Goal: Task Accomplishment & Management: Manage account settings

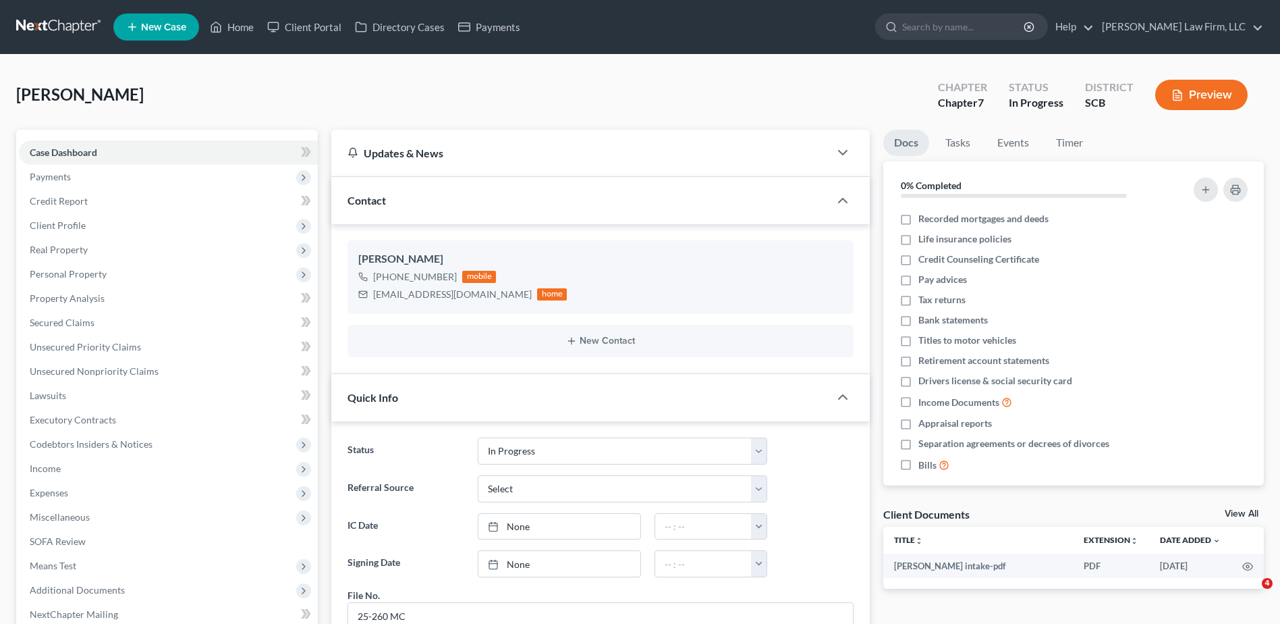
select select "3"
click at [236, 28] on link "Home" at bounding box center [231, 27] width 57 height 24
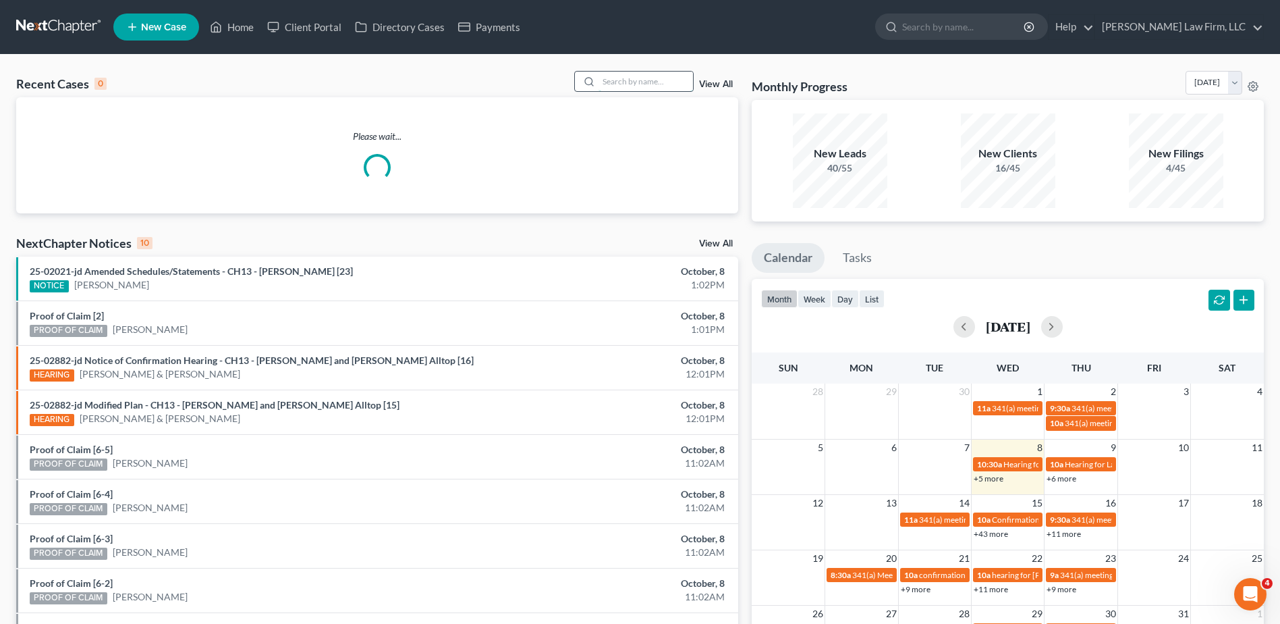
click at [662, 88] on input "search" at bounding box center [646, 82] width 94 height 20
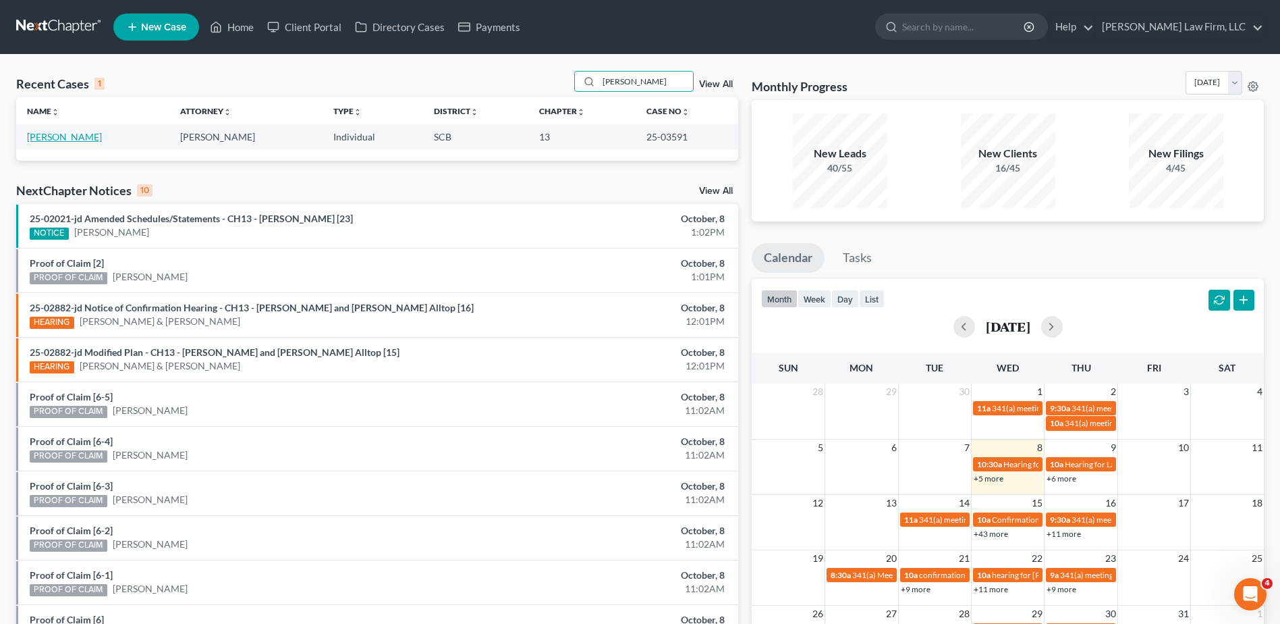
type input "[PERSON_NAME]"
click at [70, 132] on link "[PERSON_NAME]" at bounding box center [64, 136] width 75 height 11
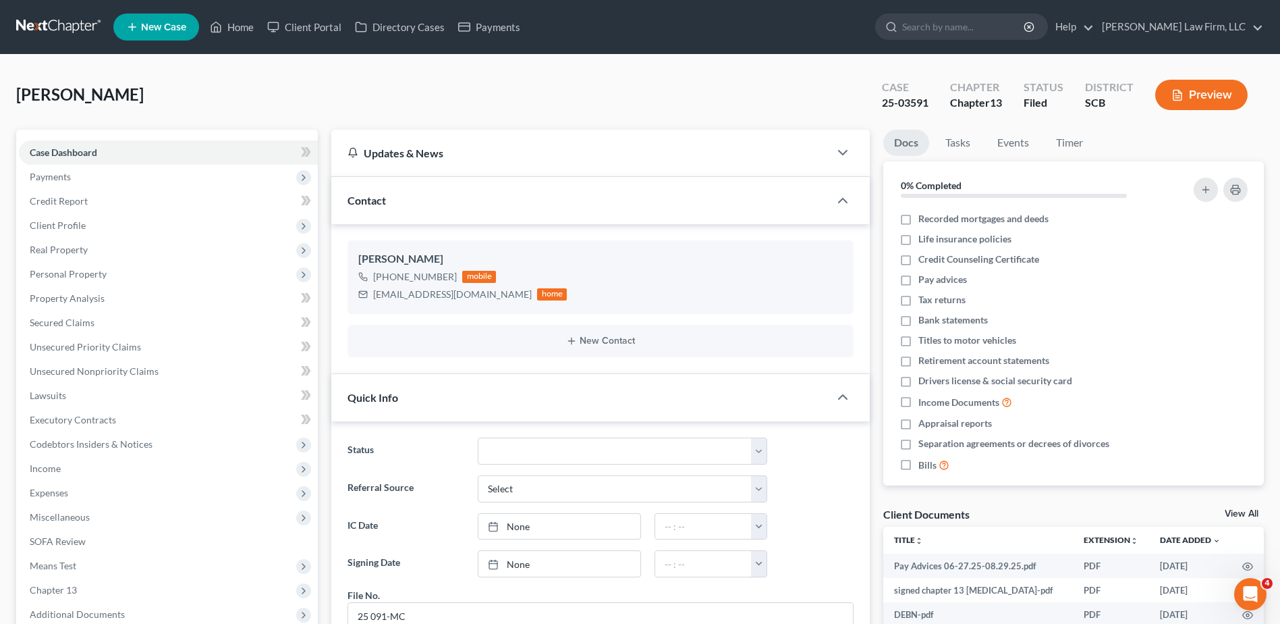
scroll to position [472, 0]
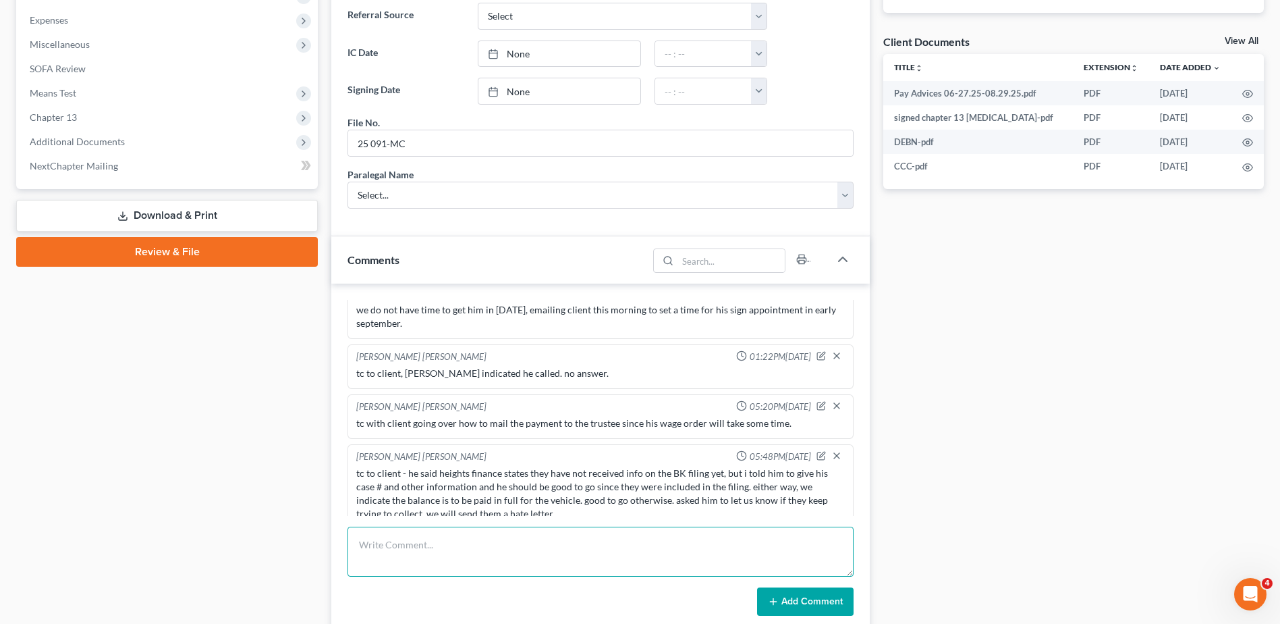
click at [516, 535] on textarea at bounding box center [601, 551] width 506 height 50
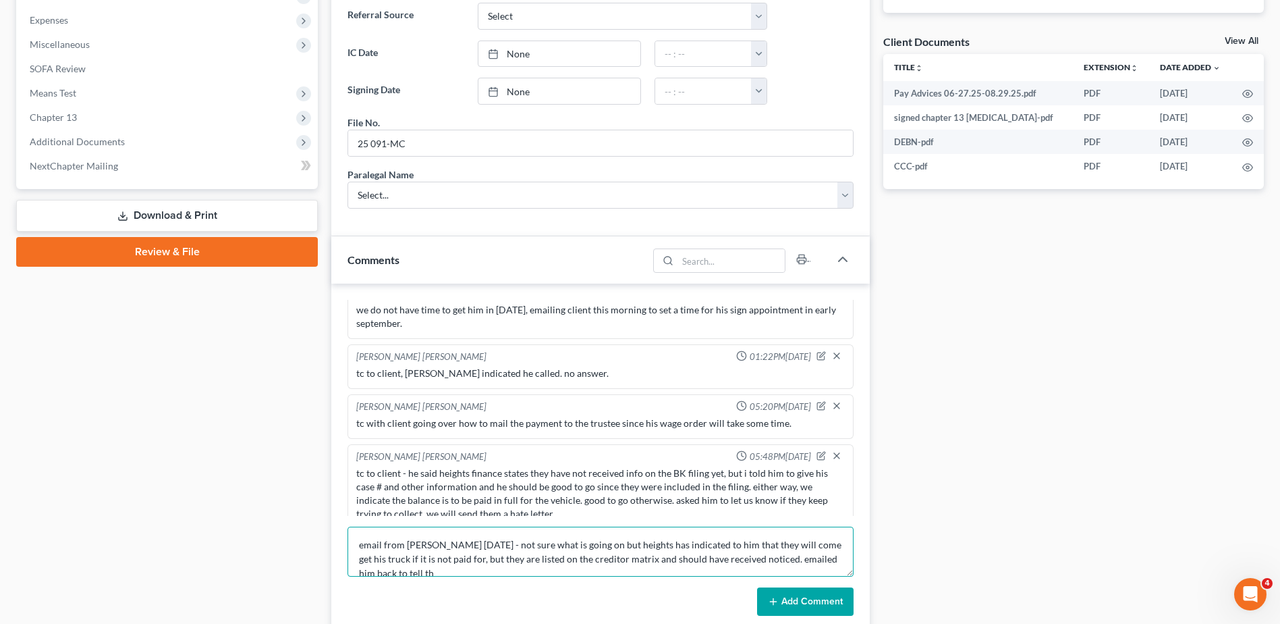
scroll to position [3, 0]
type textarea "email from [PERSON_NAME] [DATE] - not sure what is going on but heights has ind…"
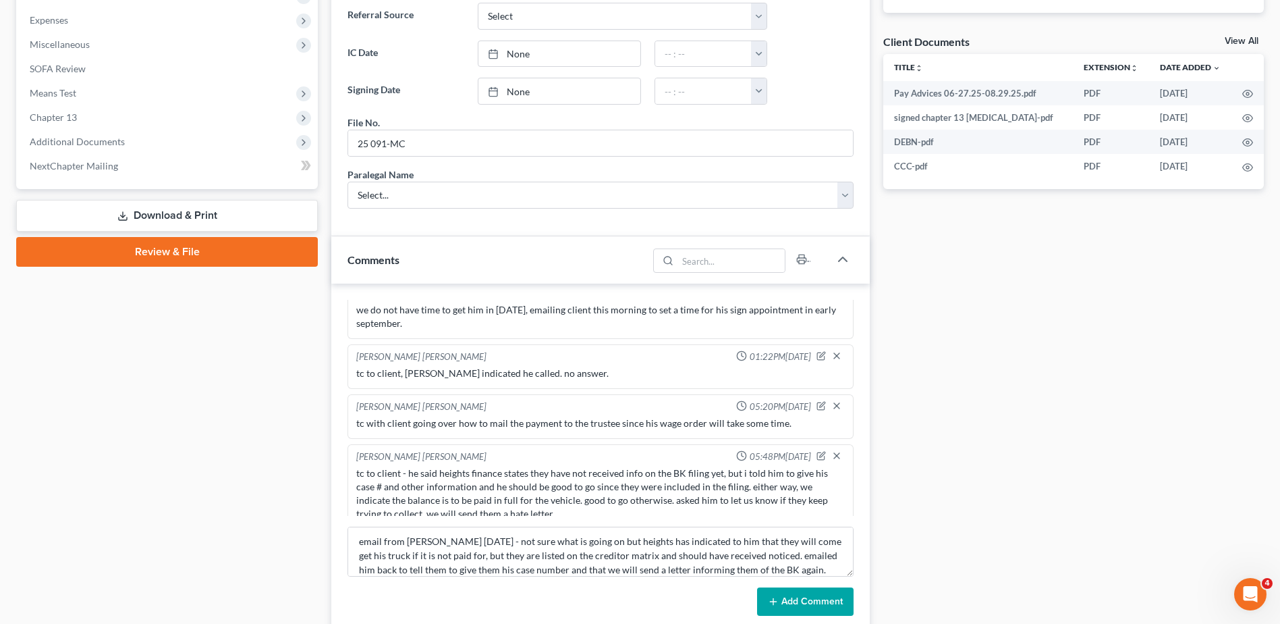
click at [802, 596] on button "Add Comment" at bounding box center [805, 601] width 97 height 28
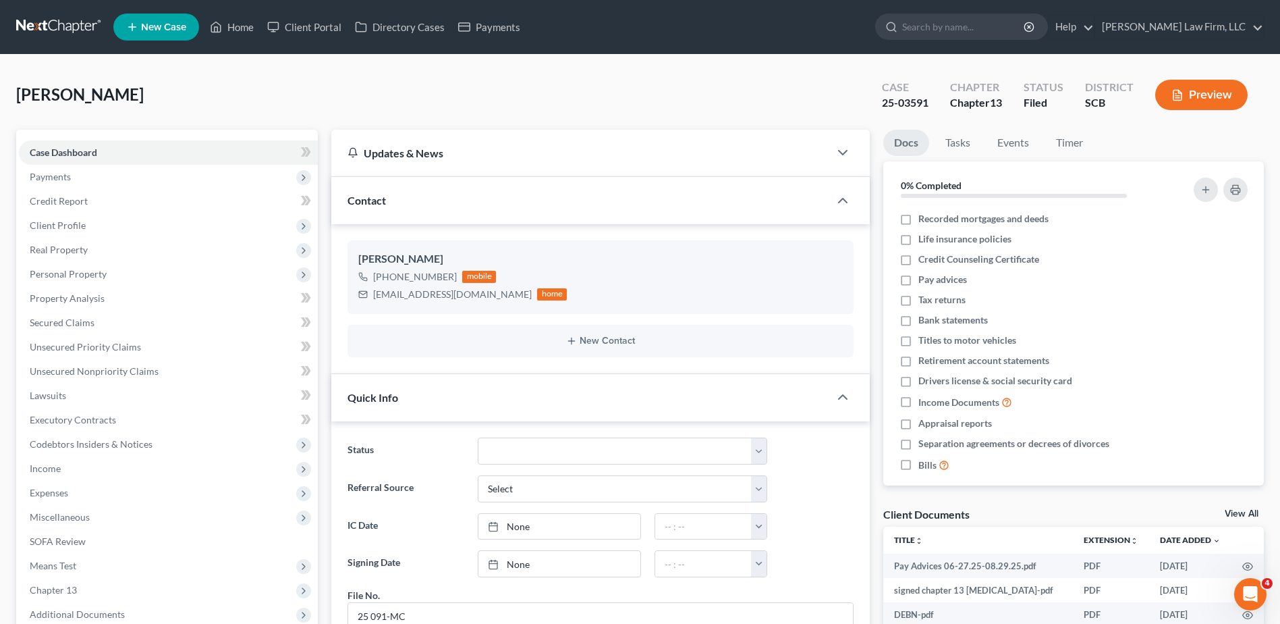
scroll to position [472, 0]
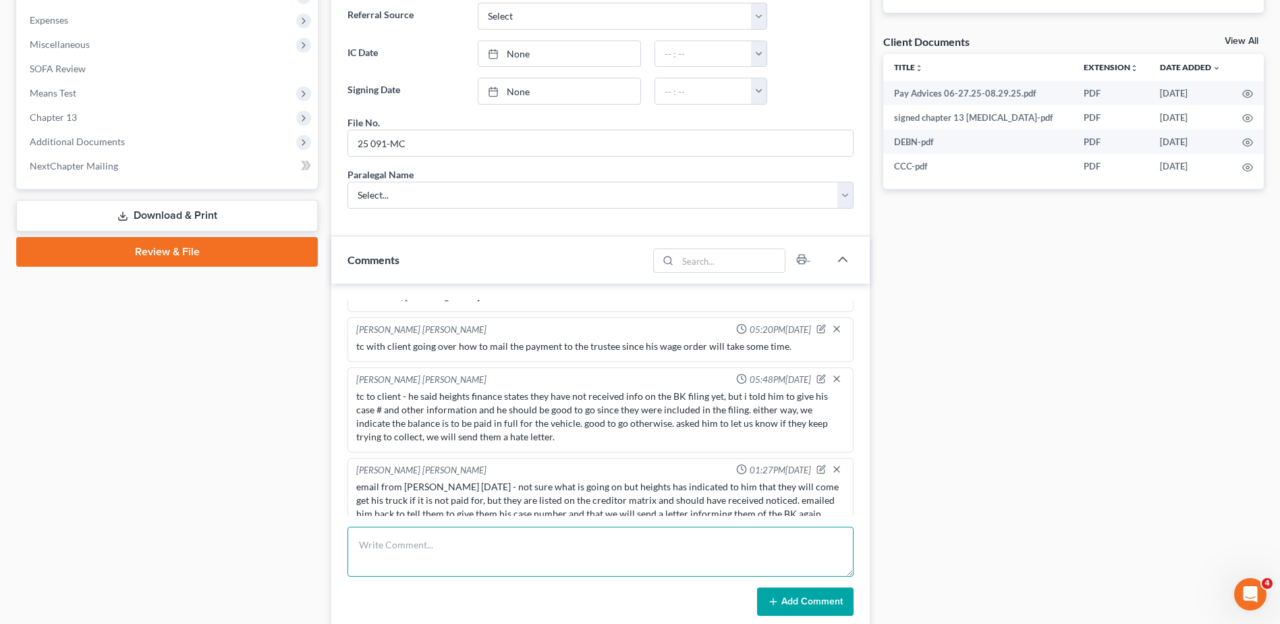
click at [529, 544] on textarea at bounding box center [601, 551] width 506 height 50
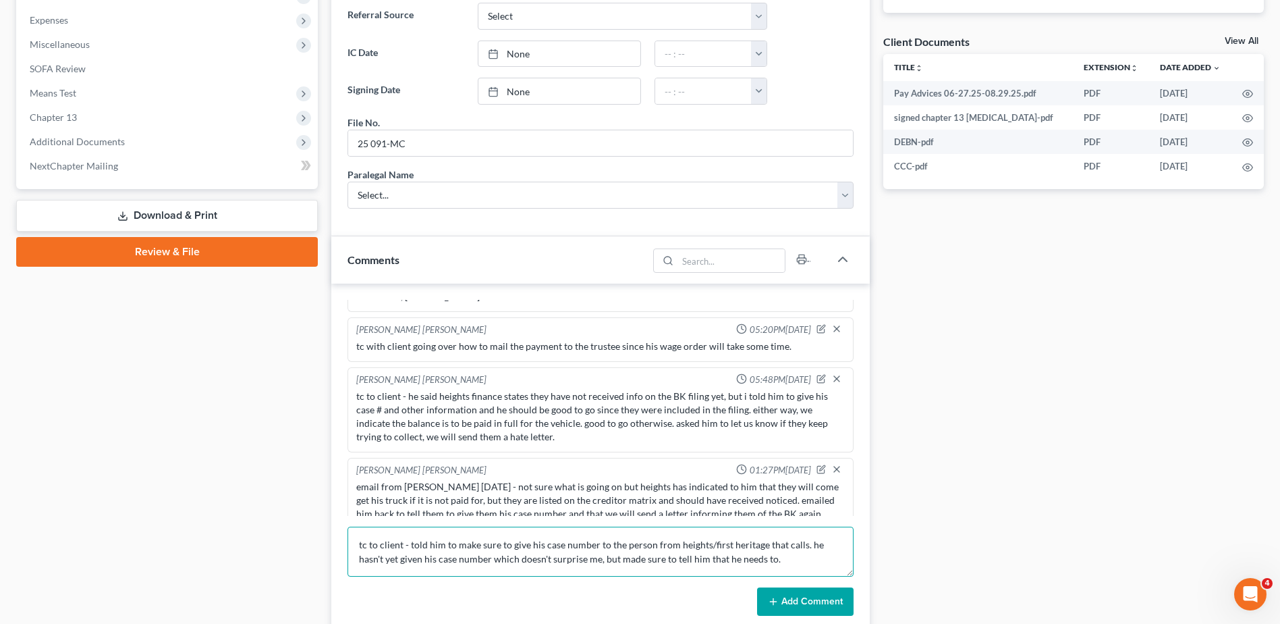
click at [465, 555] on textarea "tc to client - told him to make sure to give his case number to the person from…" at bounding box center [601, 551] width 506 height 50
type textarea "tc to client - told him to make sure to give his case number to the person from…"
click at [811, 605] on button "Add Comment" at bounding box center [805, 601] width 97 height 28
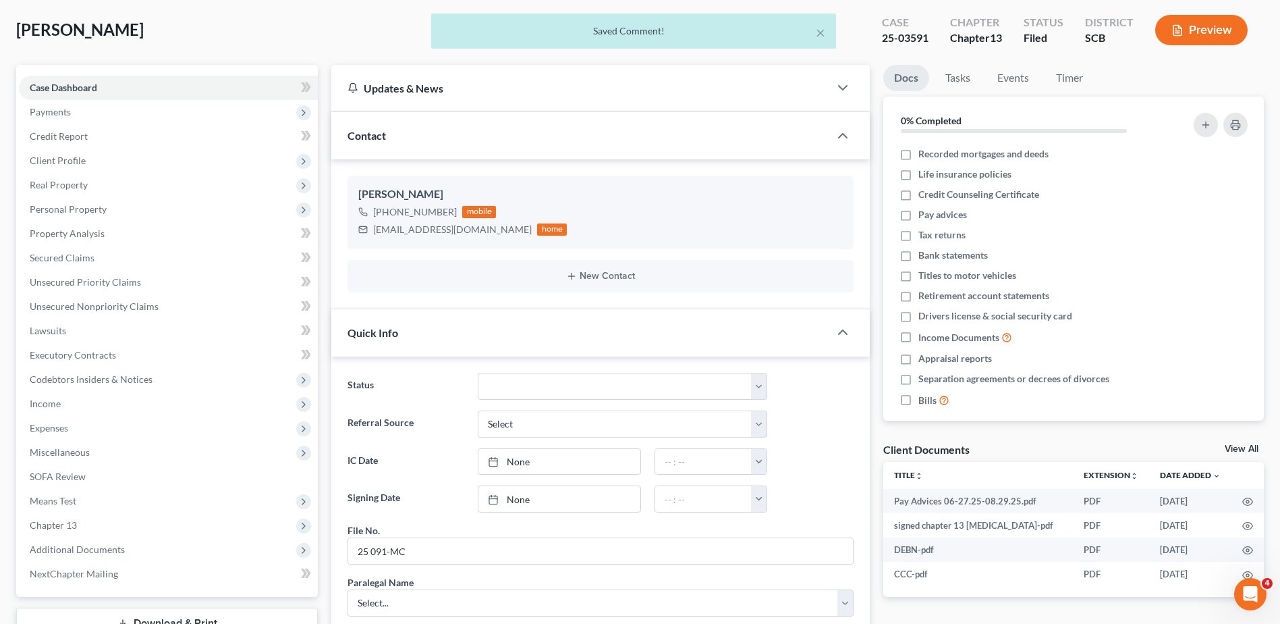
scroll to position [0, 0]
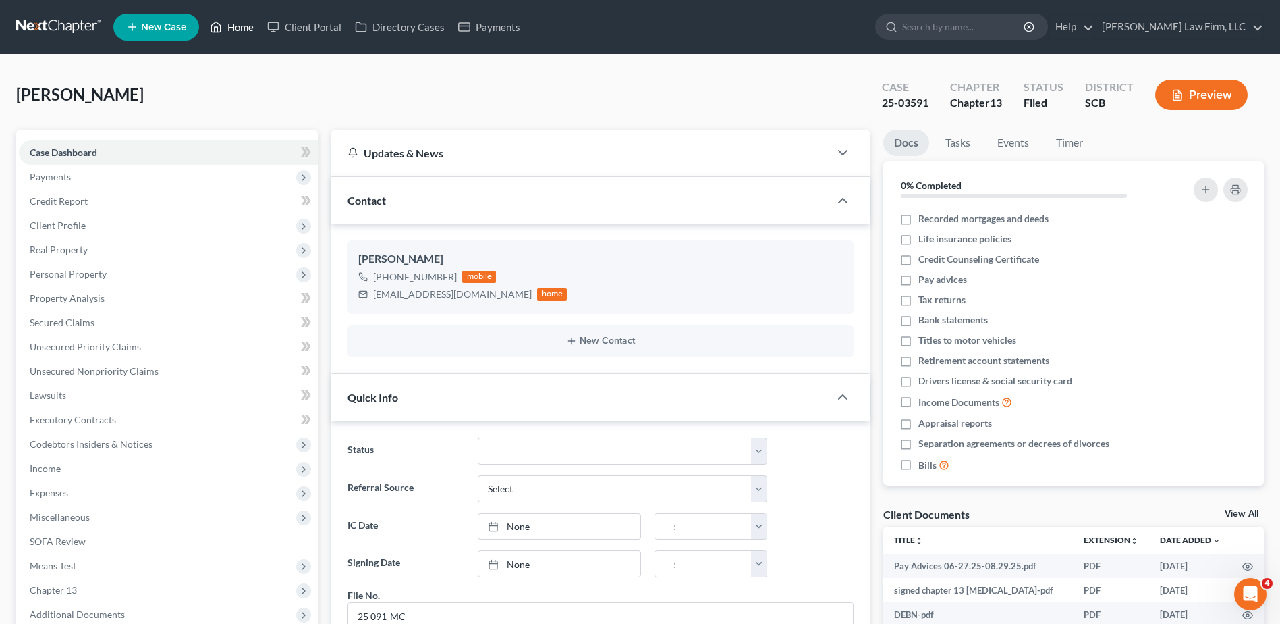
click at [226, 31] on link "Home" at bounding box center [231, 27] width 57 height 24
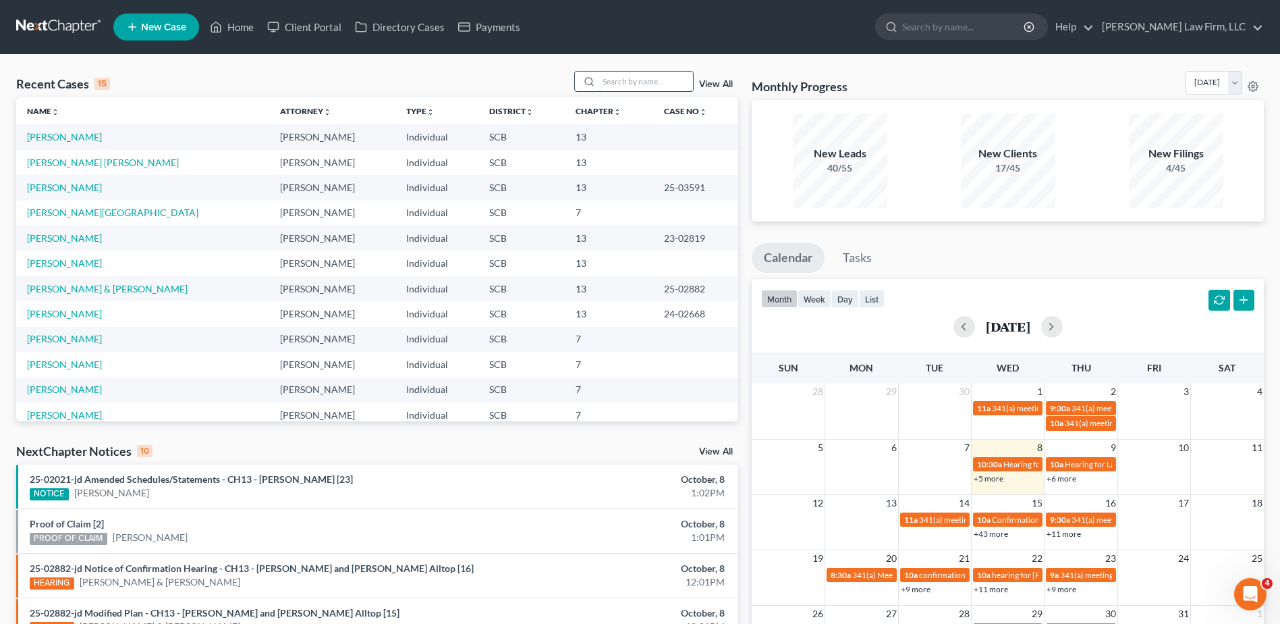
click at [617, 84] on input "search" at bounding box center [646, 82] width 94 height 20
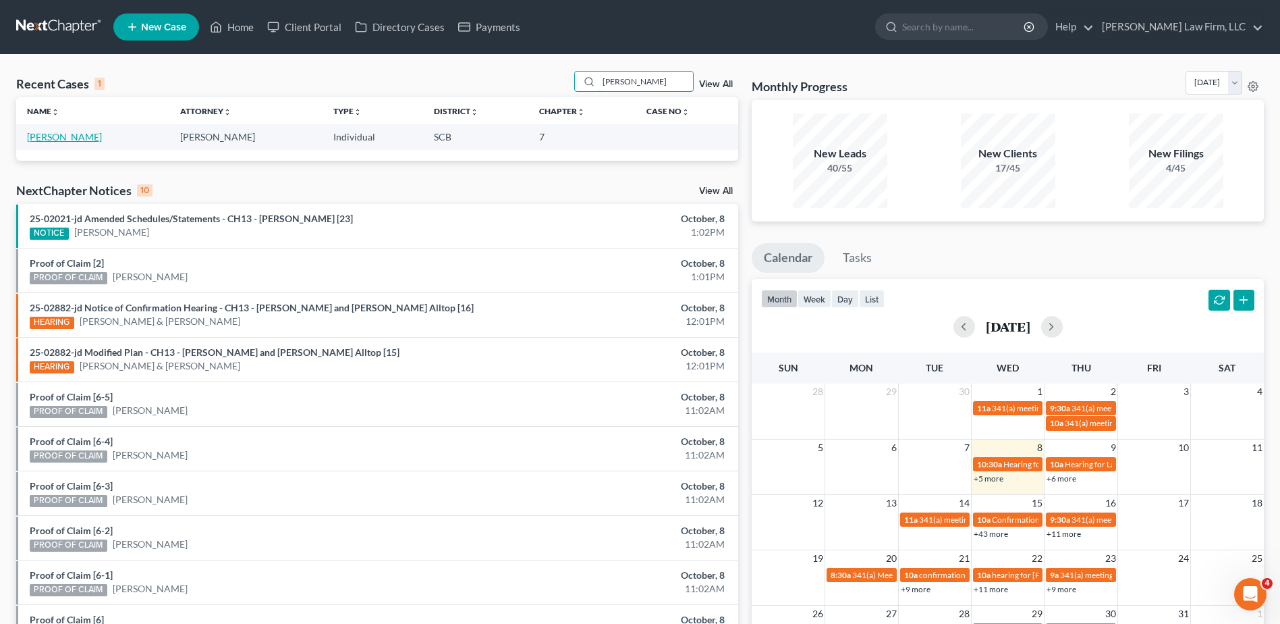
type input "[PERSON_NAME]"
click at [53, 136] on link "[PERSON_NAME]" at bounding box center [64, 136] width 75 height 11
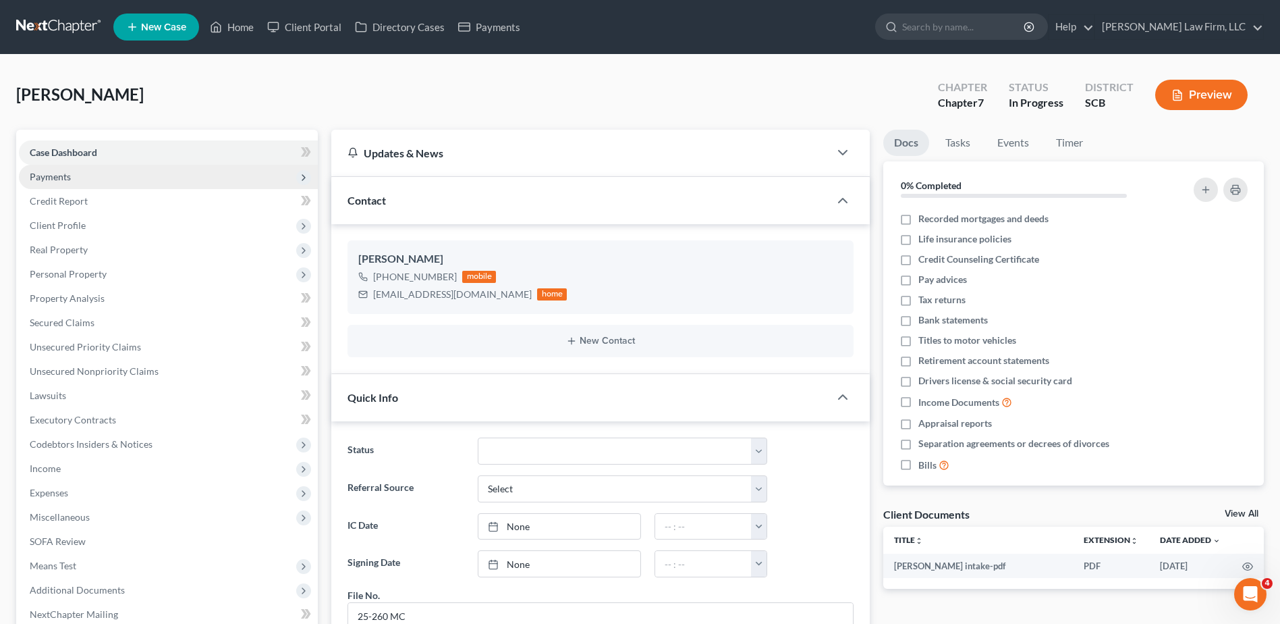
click at [78, 184] on span "Payments" at bounding box center [168, 177] width 299 height 24
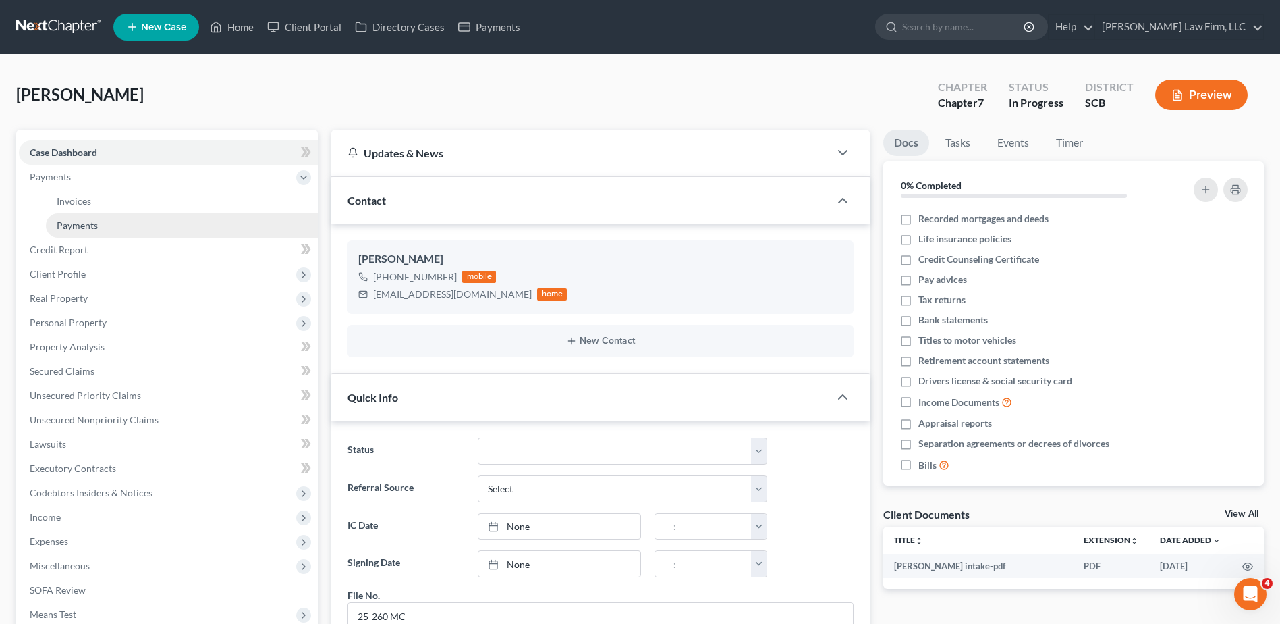
click at [82, 221] on span "Payments" at bounding box center [77, 224] width 41 height 11
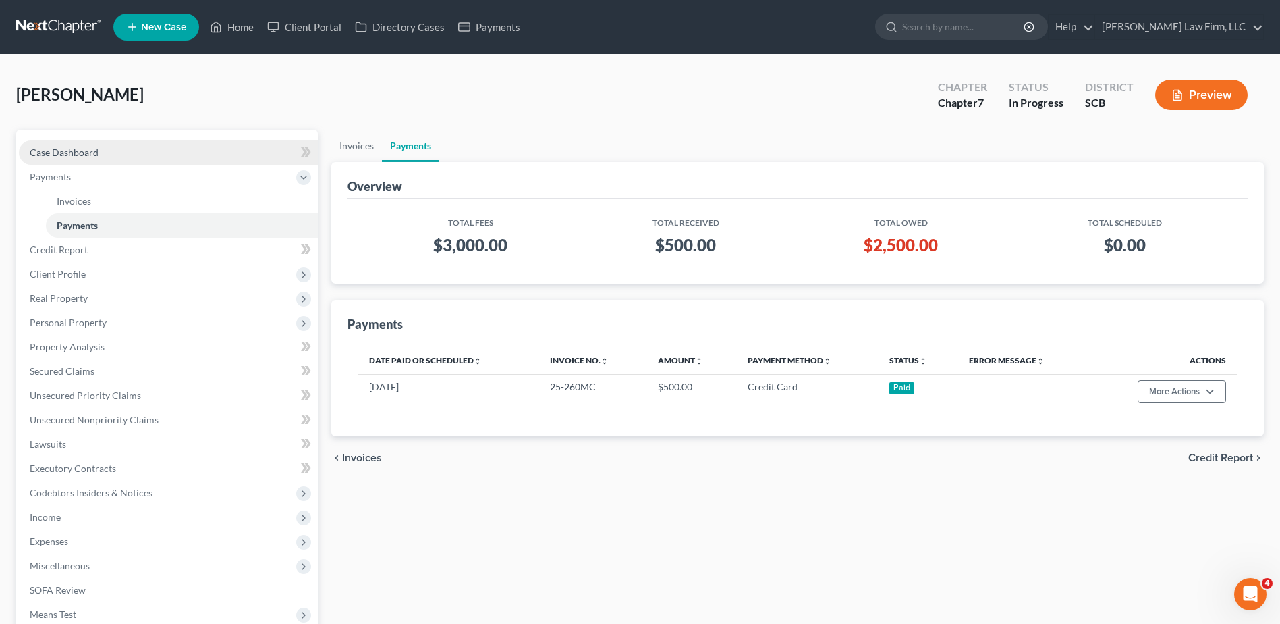
click at [53, 153] on span "Case Dashboard" at bounding box center [64, 151] width 69 height 11
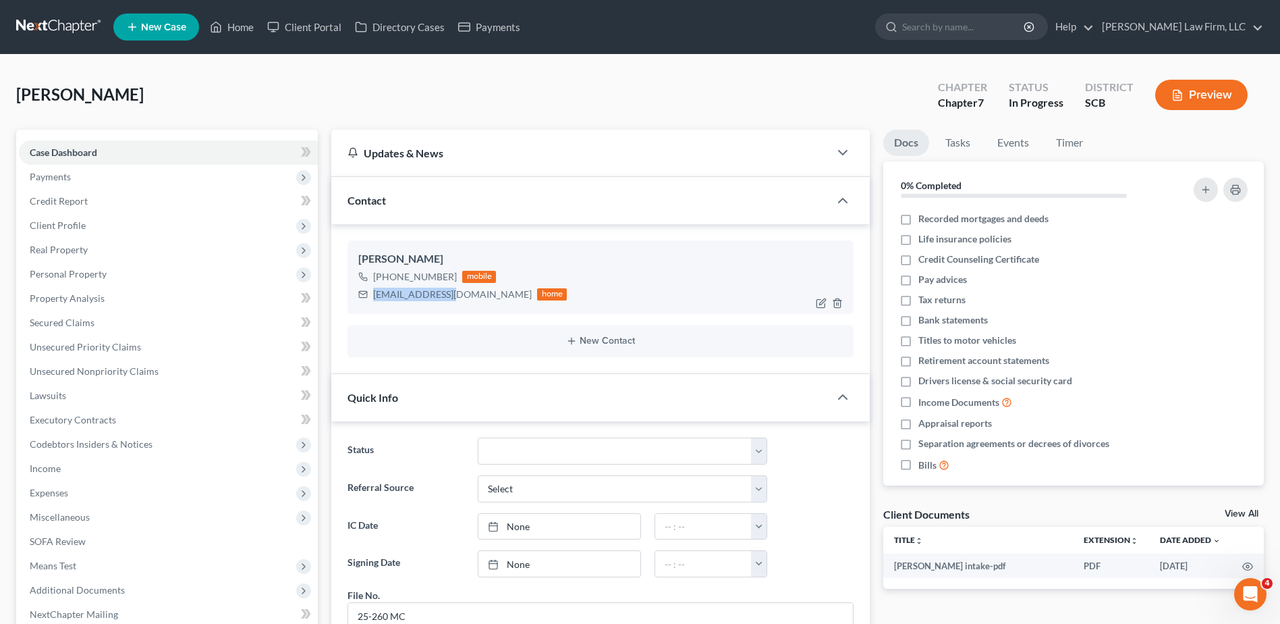
drag, startPoint x: 452, startPoint y: 295, endPoint x: 368, endPoint y: 291, distance: 84.5
click at [368, 291] on div "[EMAIL_ADDRESS][DOMAIN_NAME] home" at bounding box center [462, 294] width 209 height 18
drag, startPoint x: 371, startPoint y: 291, endPoint x: 404, endPoint y: 292, distance: 32.4
copy div "[EMAIL_ADDRESS][DOMAIN_NAME]"
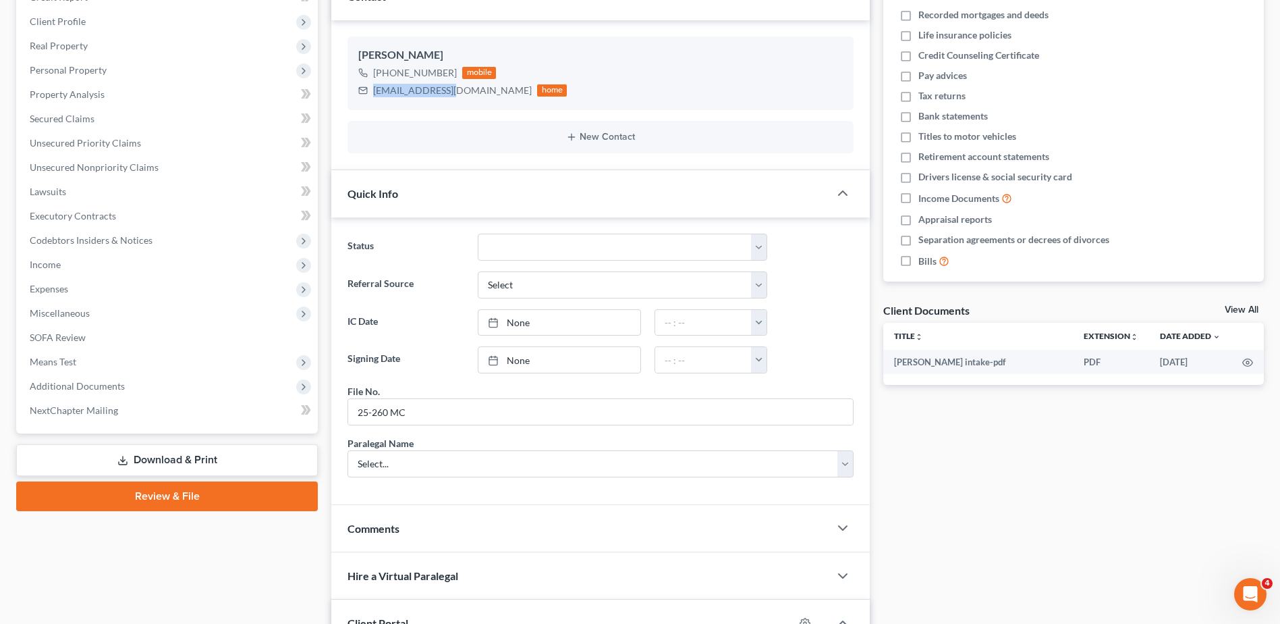
scroll to position [410, 0]
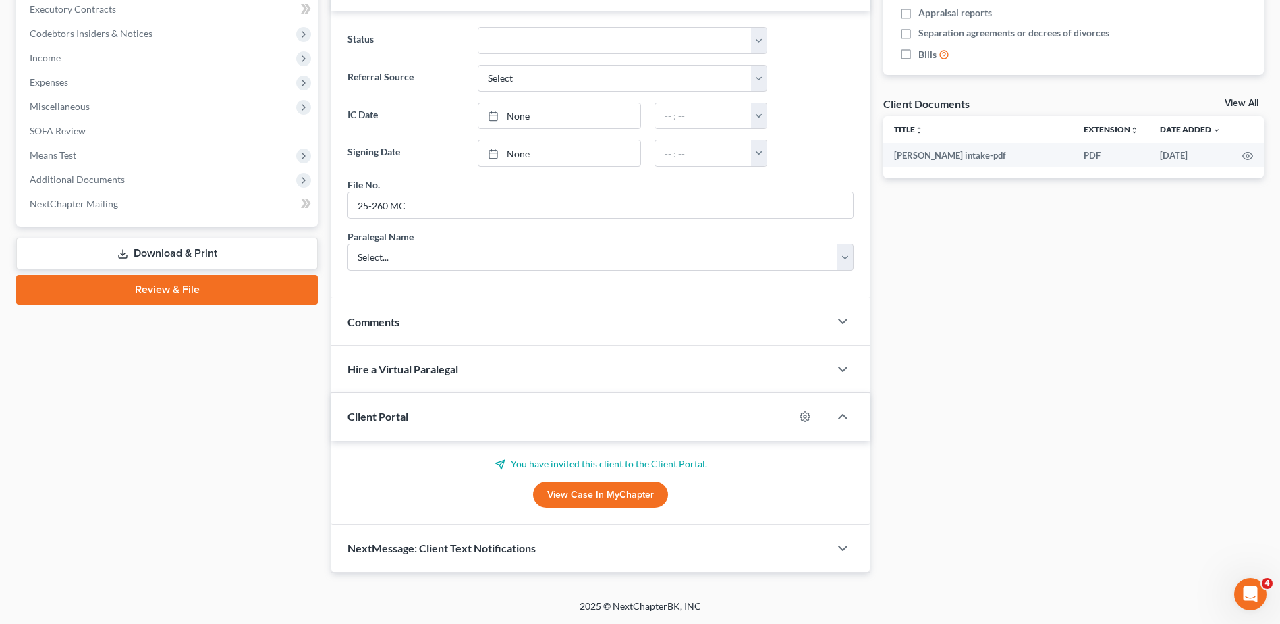
click at [467, 319] on div "Comments" at bounding box center [580, 321] width 498 height 47
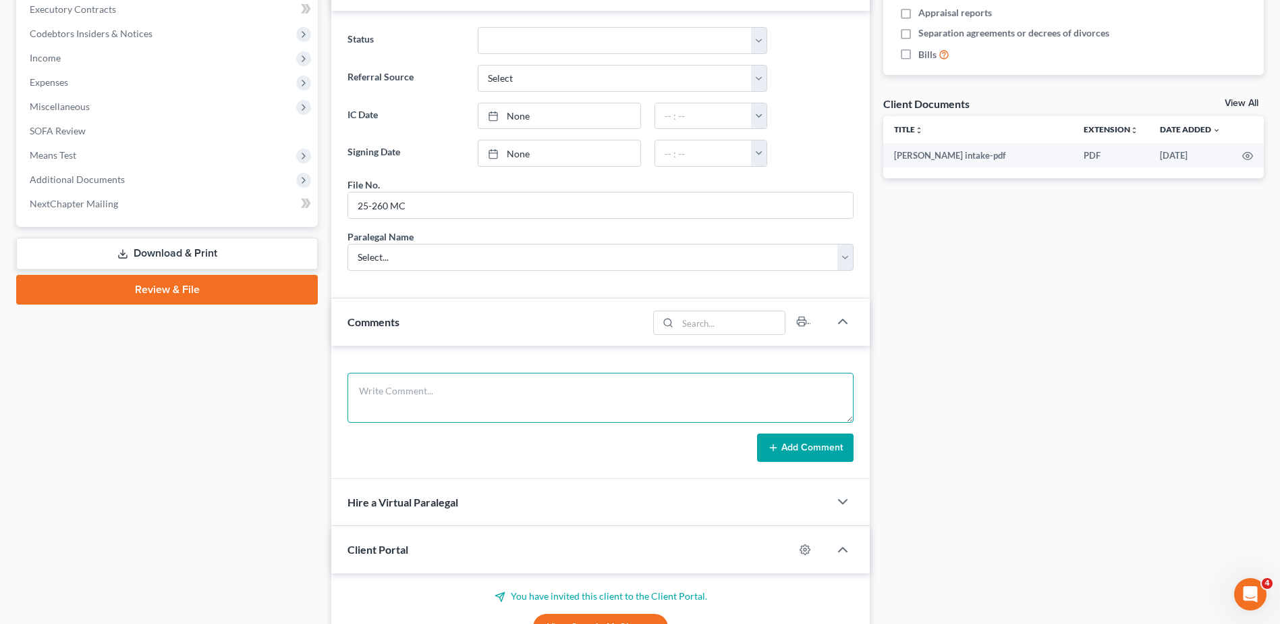
click at [438, 382] on textarea at bounding box center [601, 398] width 506 height 50
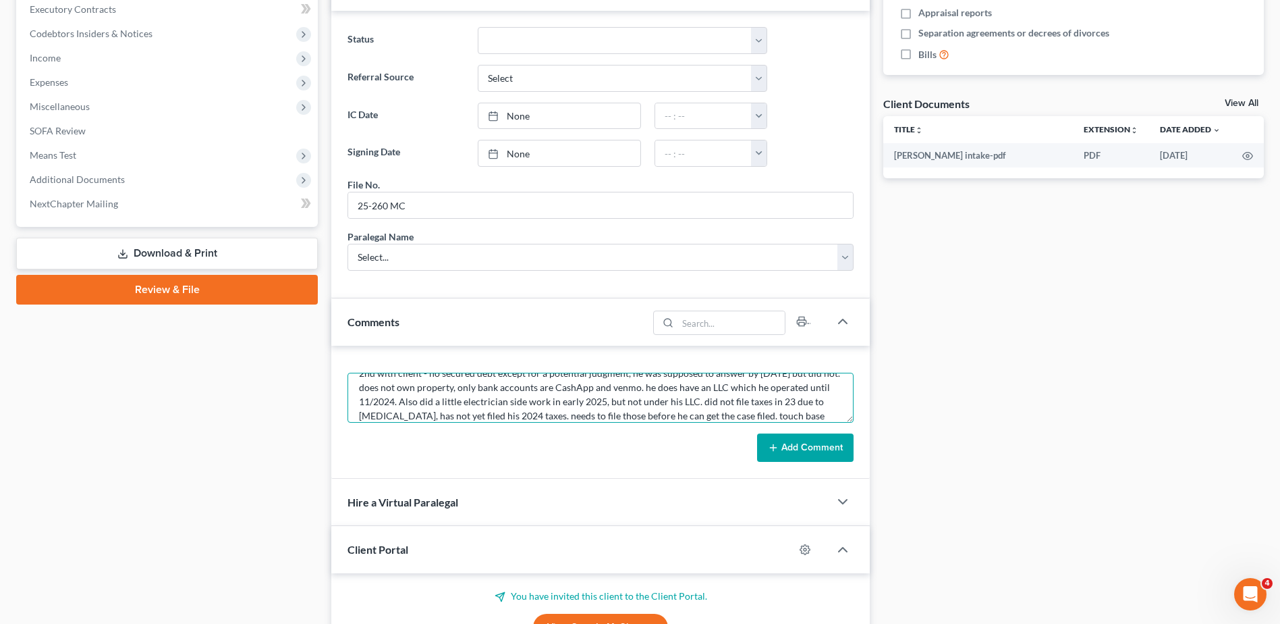
scroll to position [32, 0]
type textarea "2nd with client - no secured debt except for a potential judgment, he was suppo…"
click at [821, 451] on button "Add Comment" at bounding box center [805, 447] width 97 height 28
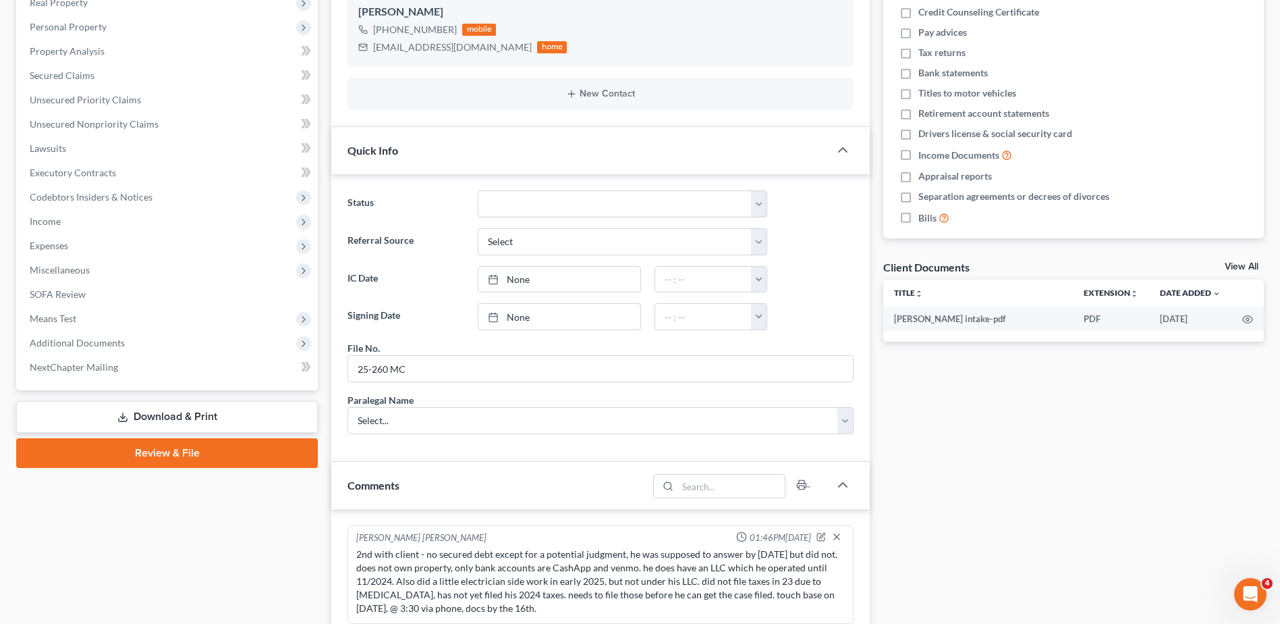
scroll to position [5, 0]
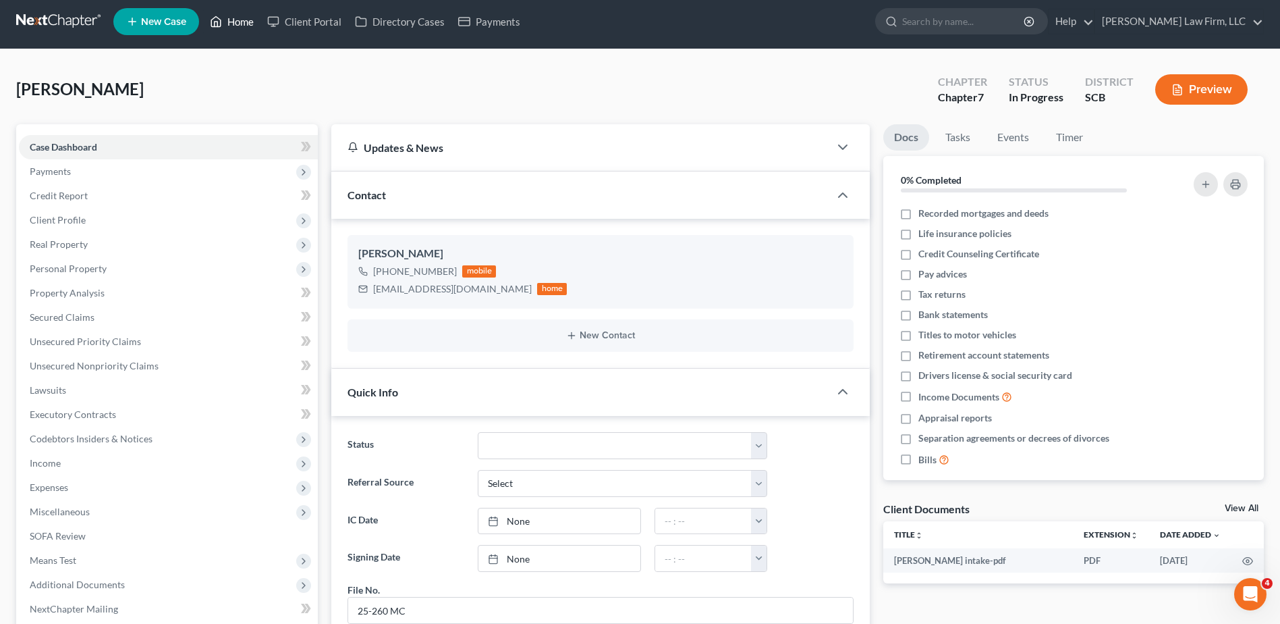
click at [229, 27] on link "Home" at bounding box center [231, 21] width 57 height 24
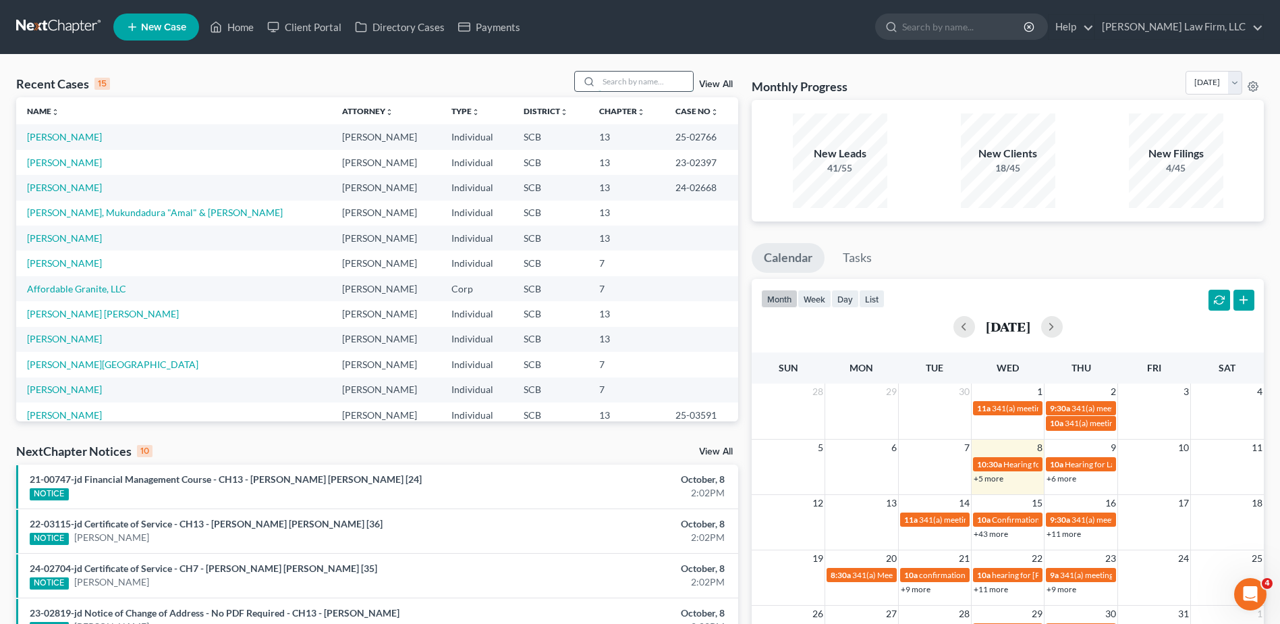
click at [626, 82] on input "search" at bounding box center [646, 82] width 94 height 20
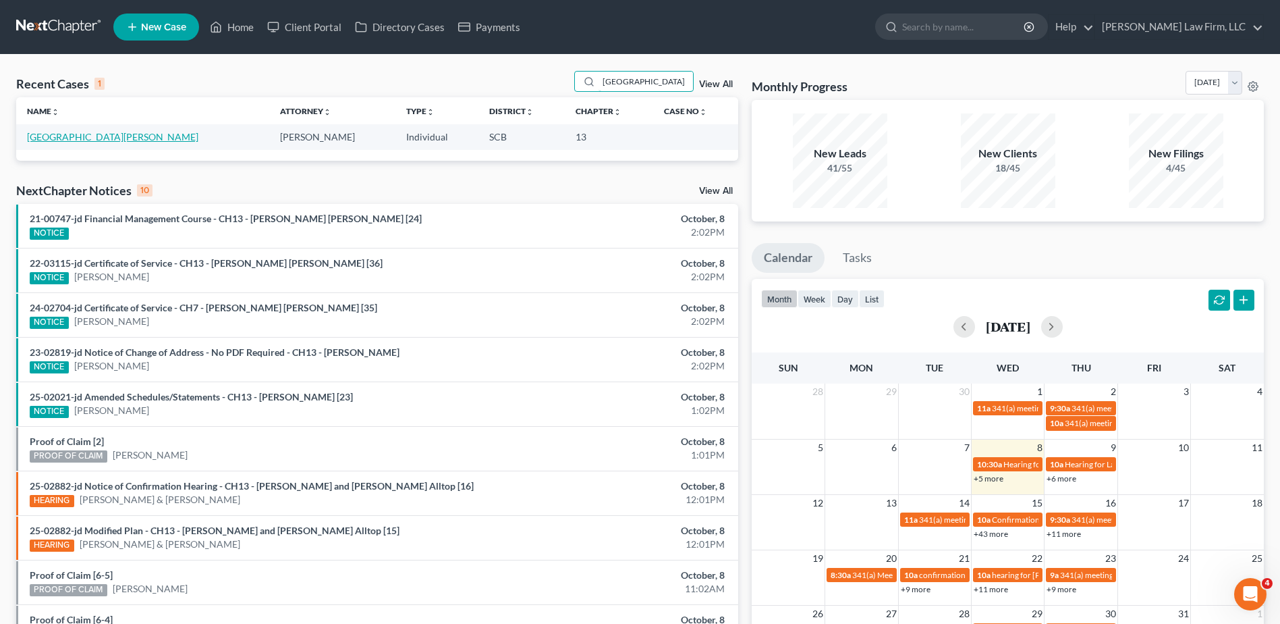
type input "[GEOGRAPHIC_DATA]"
click at [88, 141] on link "[GEOGRAPHIC_DATA][PERSON_NAME]" at bounding box center [112, 136] width 171 height 11
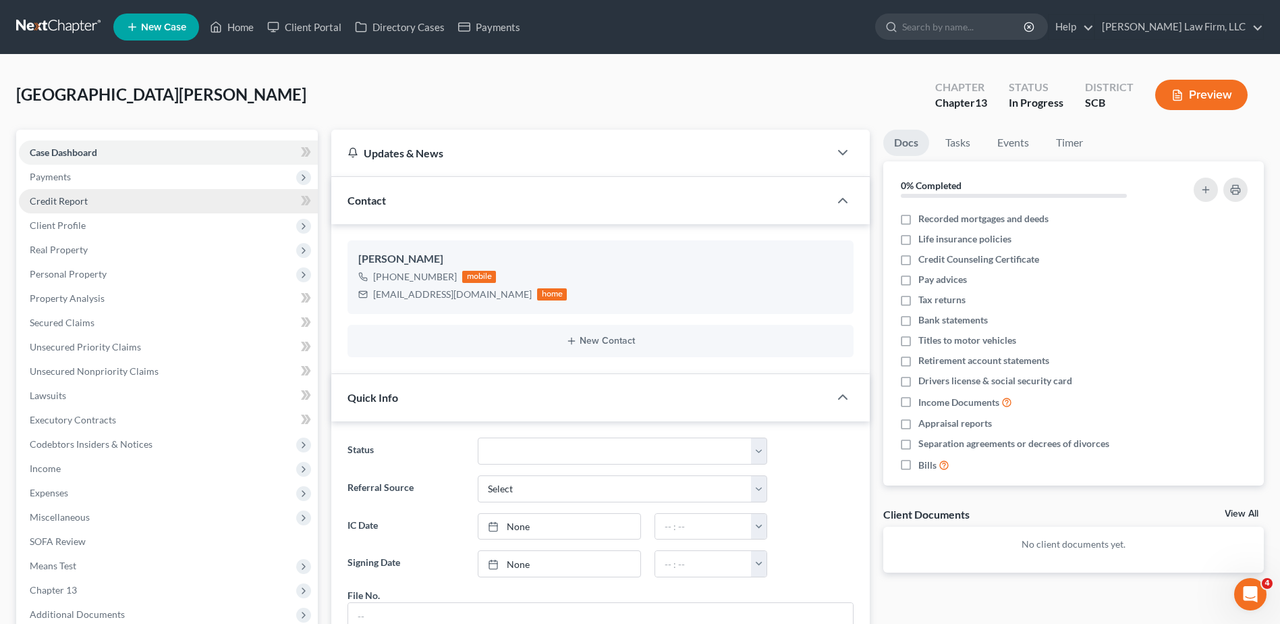
scroll to position [173, 0]
click at [1201, 104] on button "Preview" at bounding box center [1201, 95] width 92 height 30
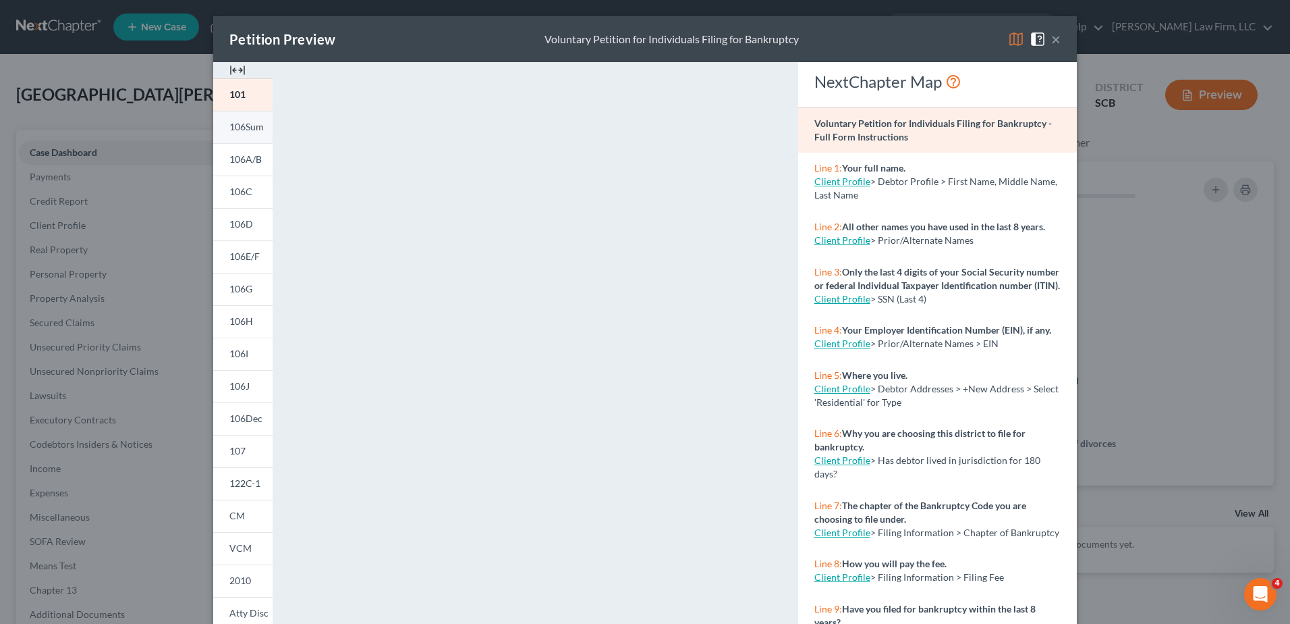
click at [250, 134] on link "106Sum" at bounding box center [242, 127] width 59 height 32
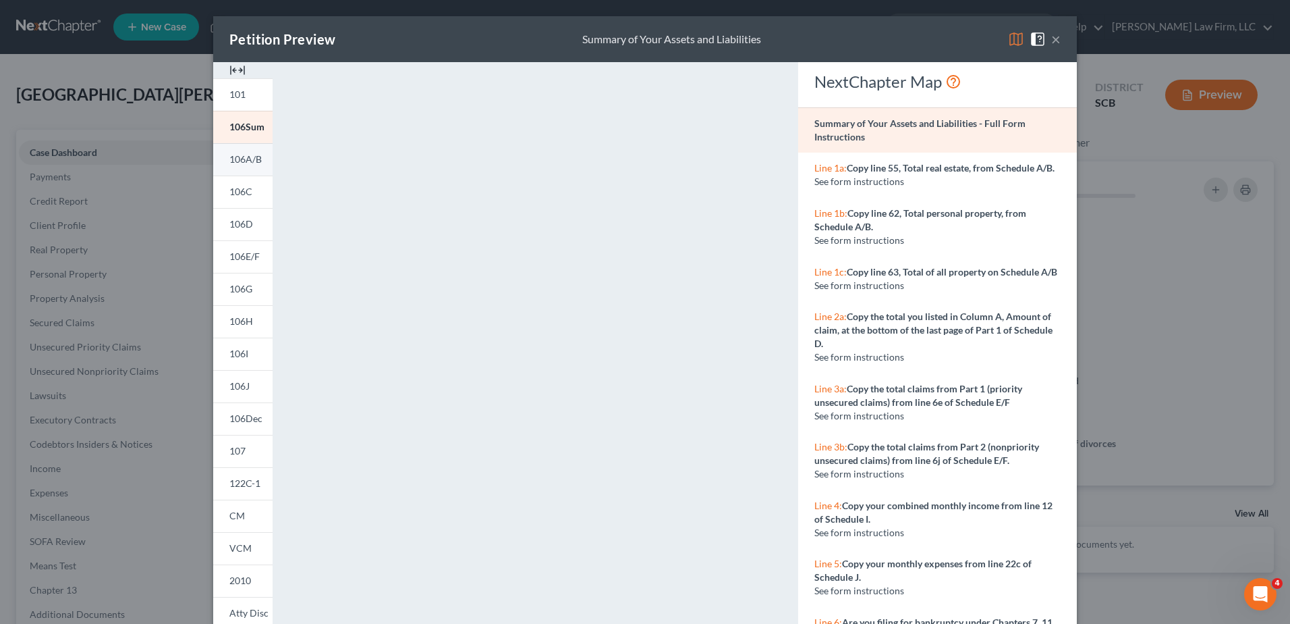
click at [241, 159] on span "106A/B" at bounding box center [245, 158] width 32 height 11
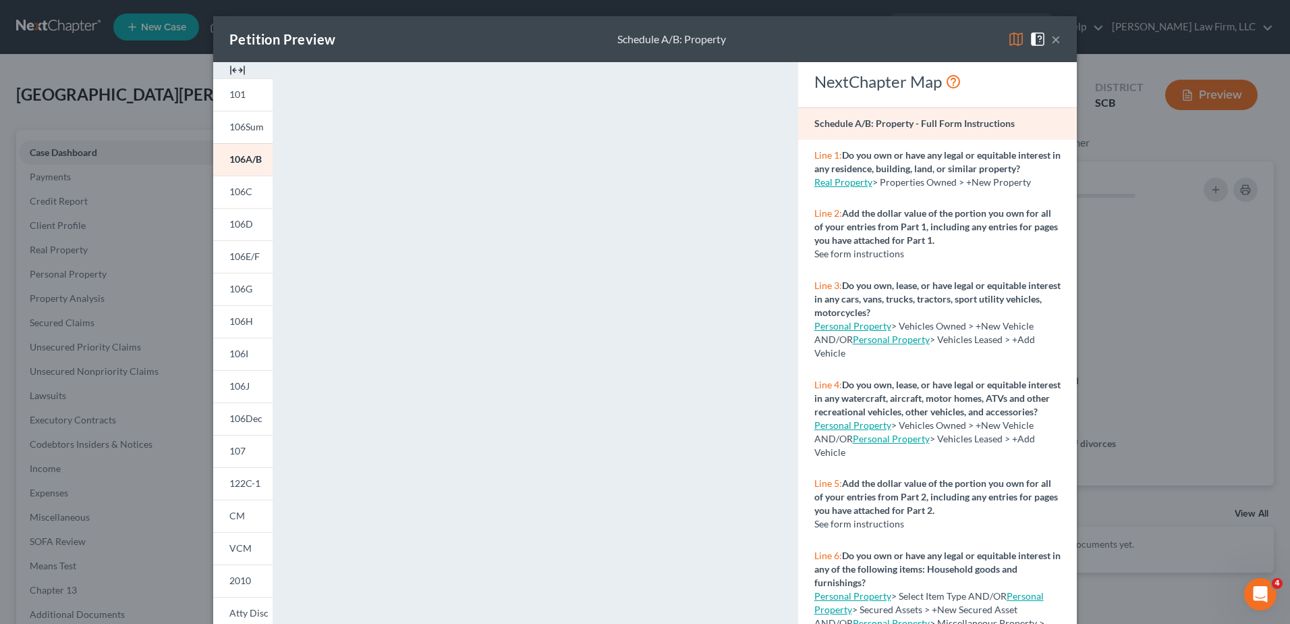
click at [1051, 41] on button "×" at bounding box center [1055, 39] width 9 height 16
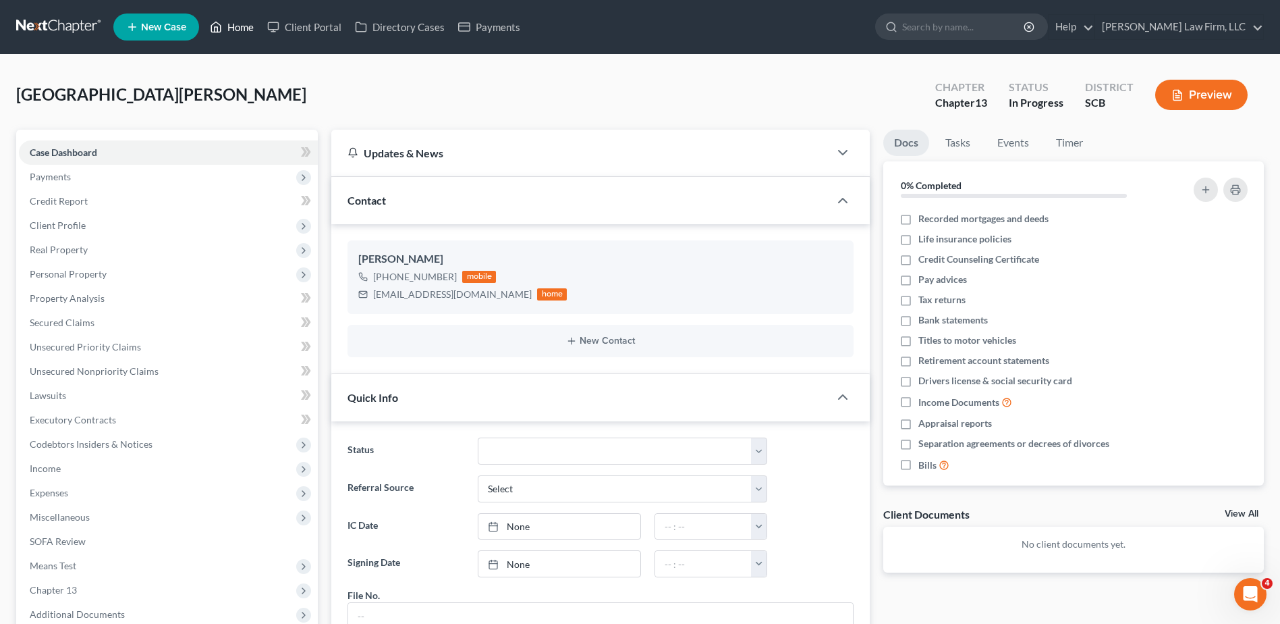
click at [238, 25] on link "Home" at bounding box center [231, 27] width 57 height 24
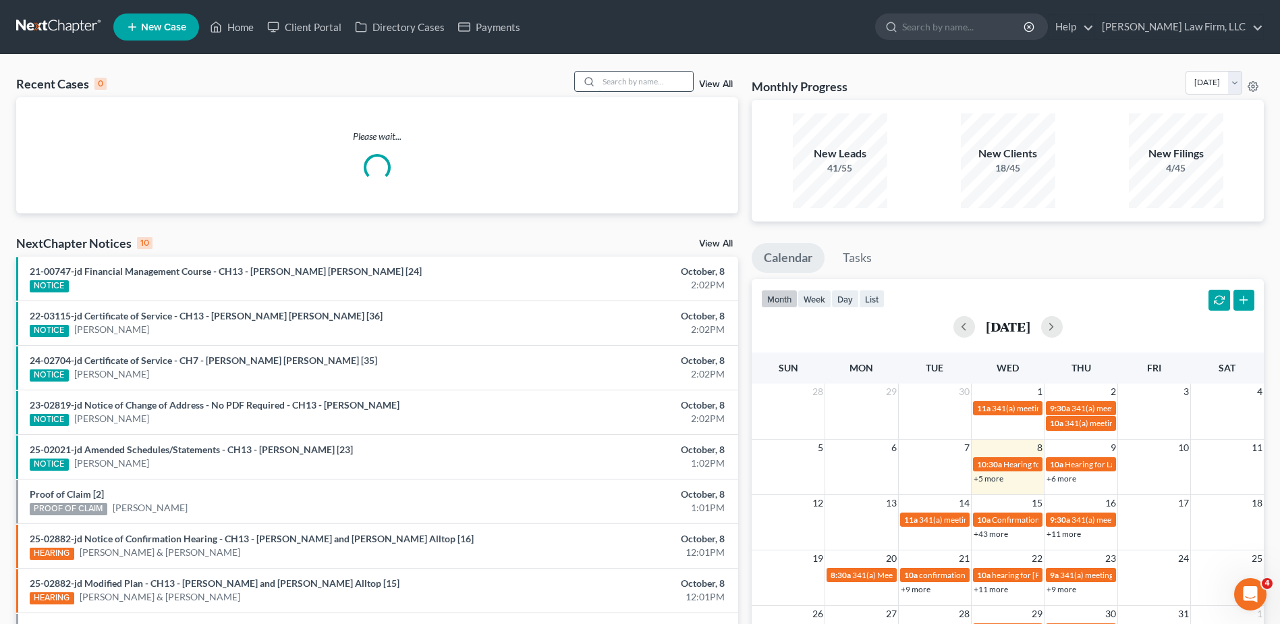
click at [645, 91] on input "search" at bounding box center [646, 82] width 94 height 20
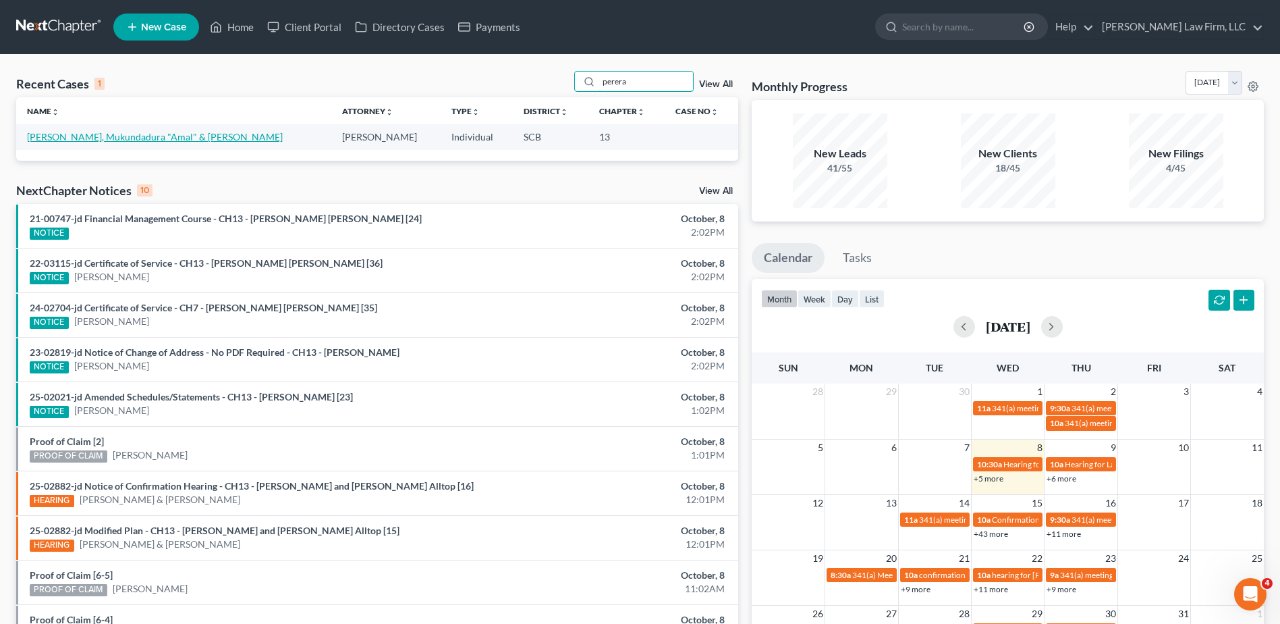
type input "perera"
click at [106, 140] on link "[PERSON_NAME], Mukundadura "Amal" & [PERSON_NAME]" at bounding box center [155, 136] width 256 height 11
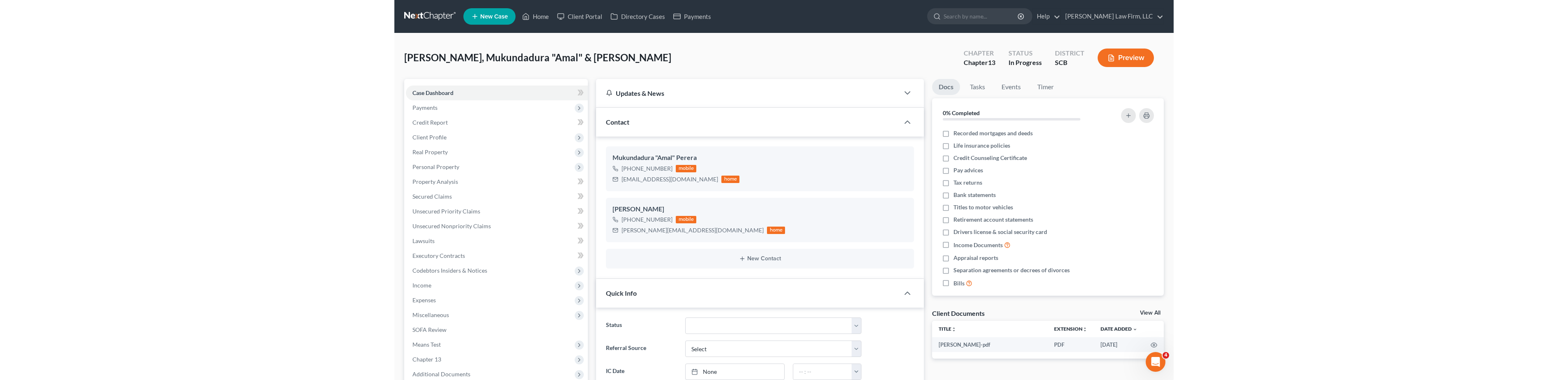
scroll to position [287, 0]
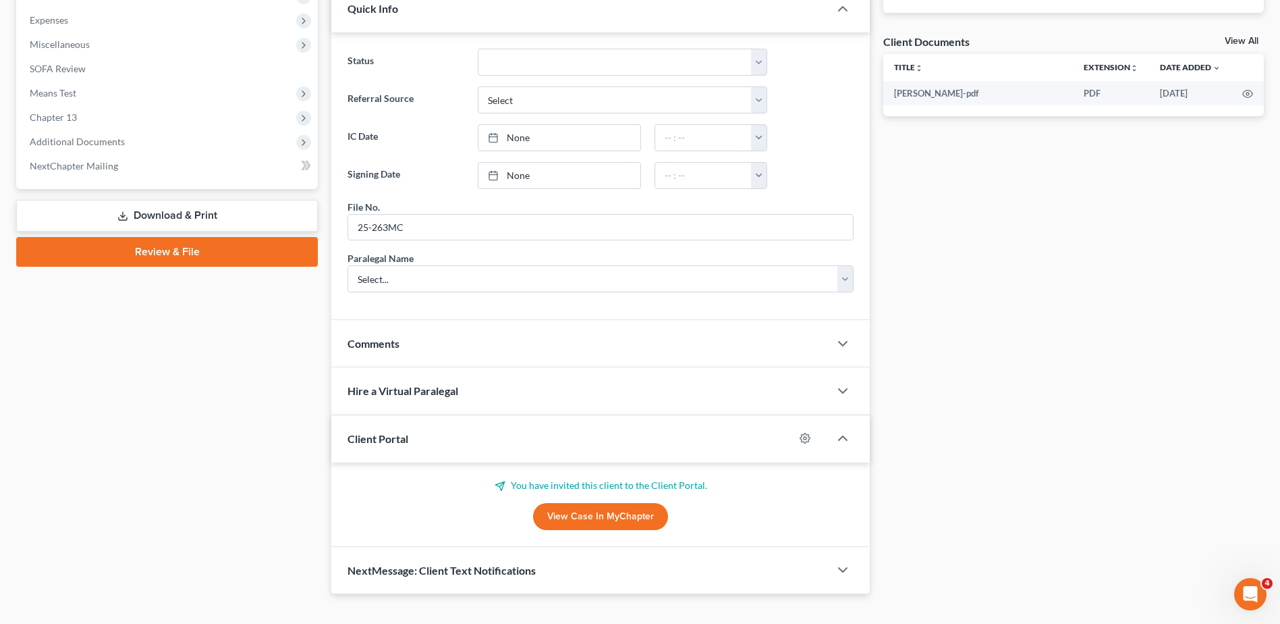
click at [603, 526] on link "View Case in MyChapter" at bounding box center [600, 516] width 135 height 27
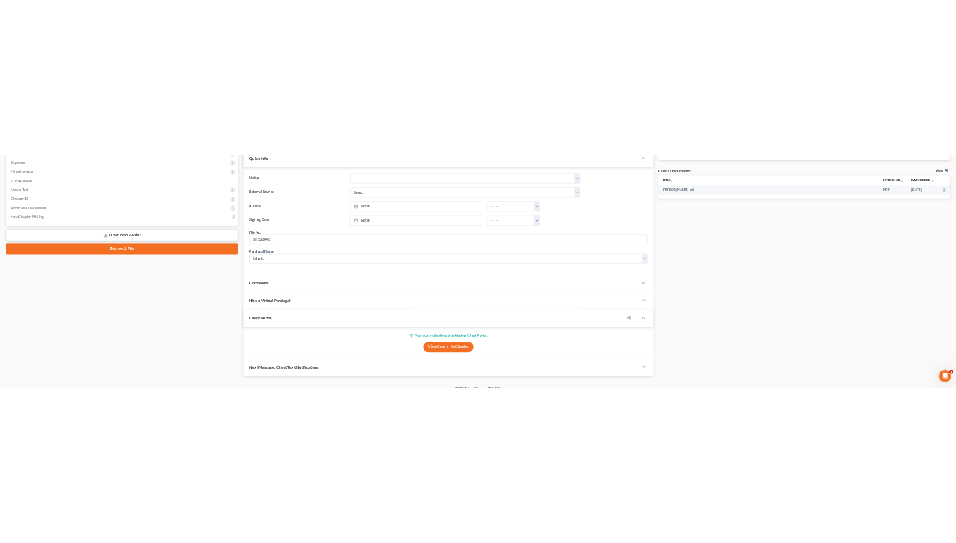
scroll to position [0, 0]
